Goal: Find contact information: Find contact information

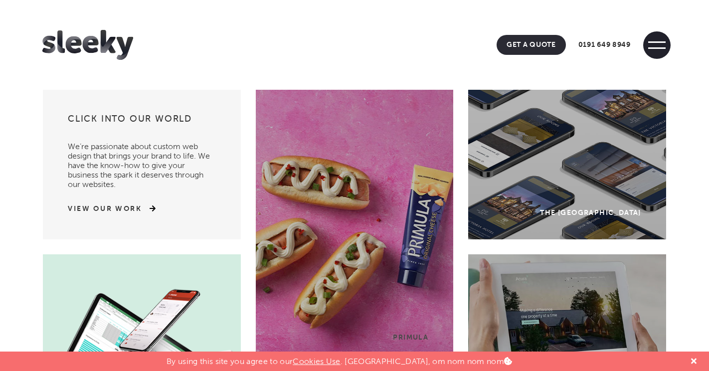
click at [650, 45] on span at bounding box center [656, 44] width 27 height 27
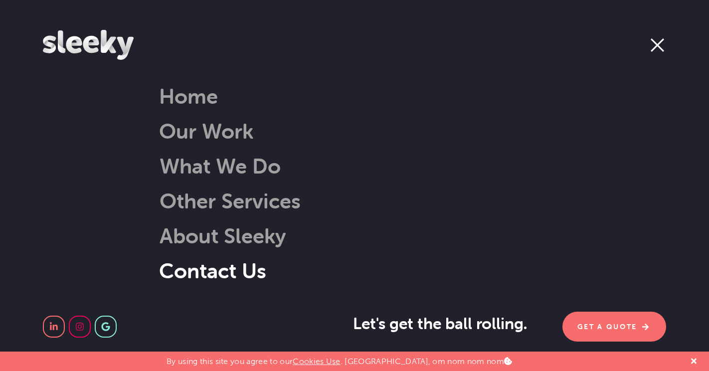
click at [251, 273] on link "Contact Us" at bounding box center [212, 270] width 107 height 25
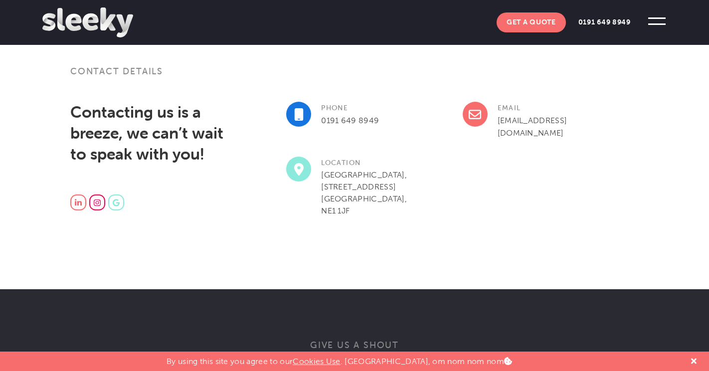
scroll to position [276, 0]
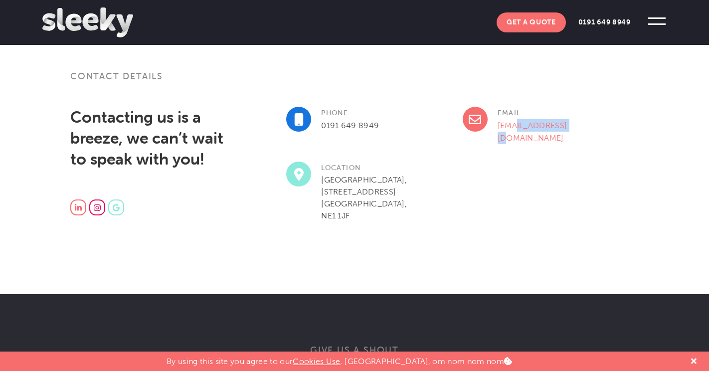
drag, startPoint x: 567, startPoint y: 122, endPoint x: 511, endPoint y: 128, distance: 55.7
click at [511, 128] on div "Email [EMAIL_ADDRESS][DOMAIN_NAME]" at bounding box center [551, 134] width 176 height 55
copy link "@[DOMAIN_NAME]"
